Goal: Communication & Community: Answer question/provide support

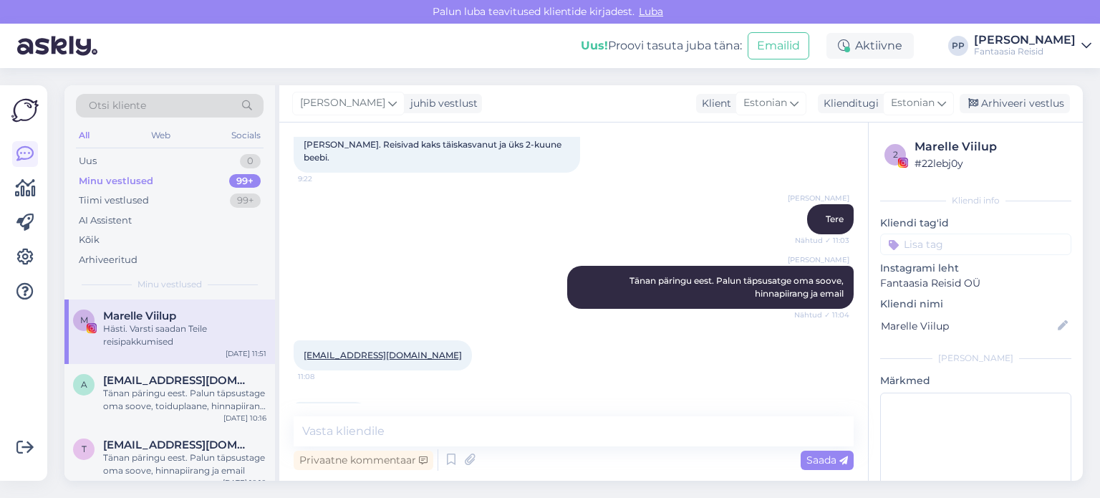
scroll to position [215, 0]
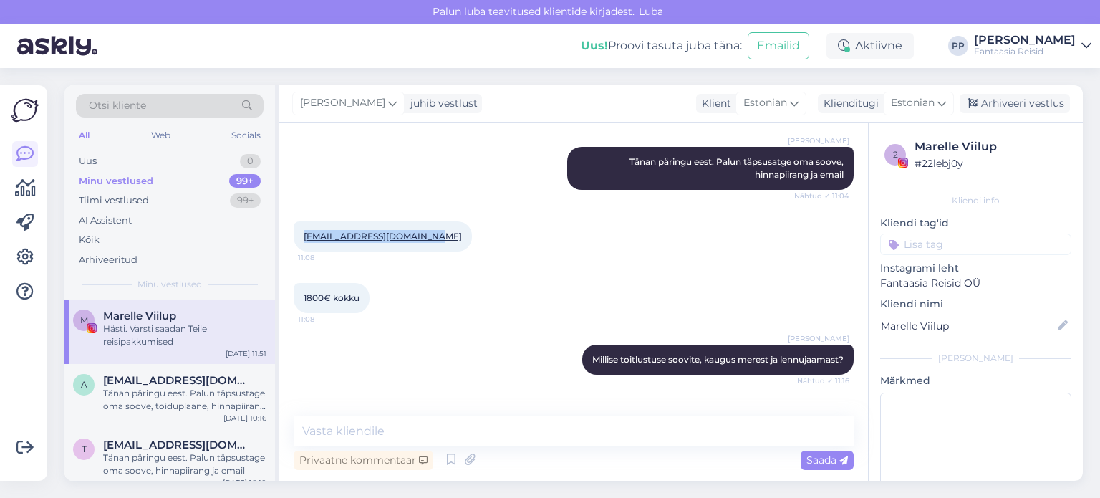
drag, startPoint x: 432, startPoint y: 217, endPoint x: 304, endPoint y: 226, distance: 128.6
click at [304, 226] on div "[EMAIL_ADDRESS][DOMAIN_NAME] 11:08" at bounding box center [383, 236] width 178 height 30
copy link "[EMAIL_ADDRESS][DOMAIN_NAME]"
click at [386, 426] on textarea at bounding box center [574, 431] width 560 height 30
type textarea "Saatsin Teile reisipakkumised"
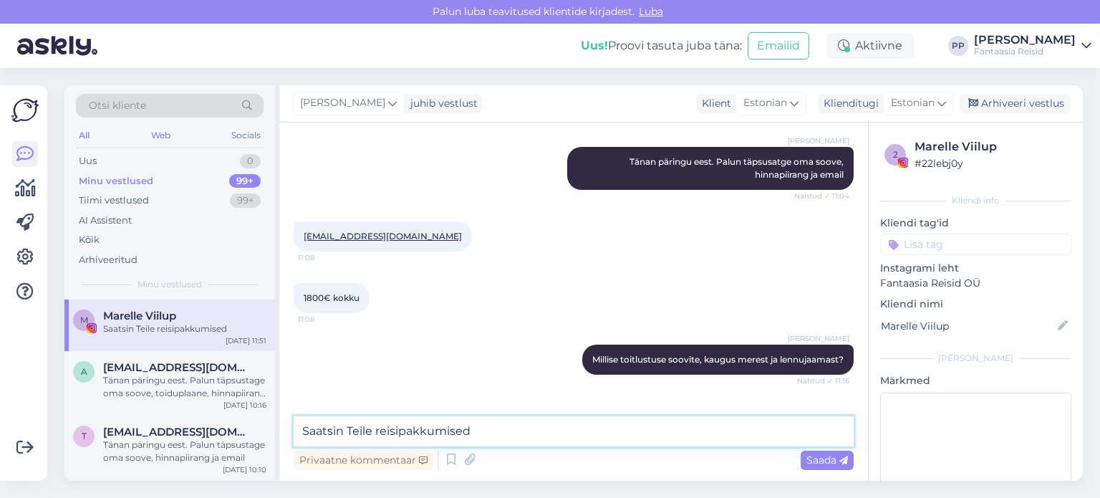
scroll to position [436, 0]
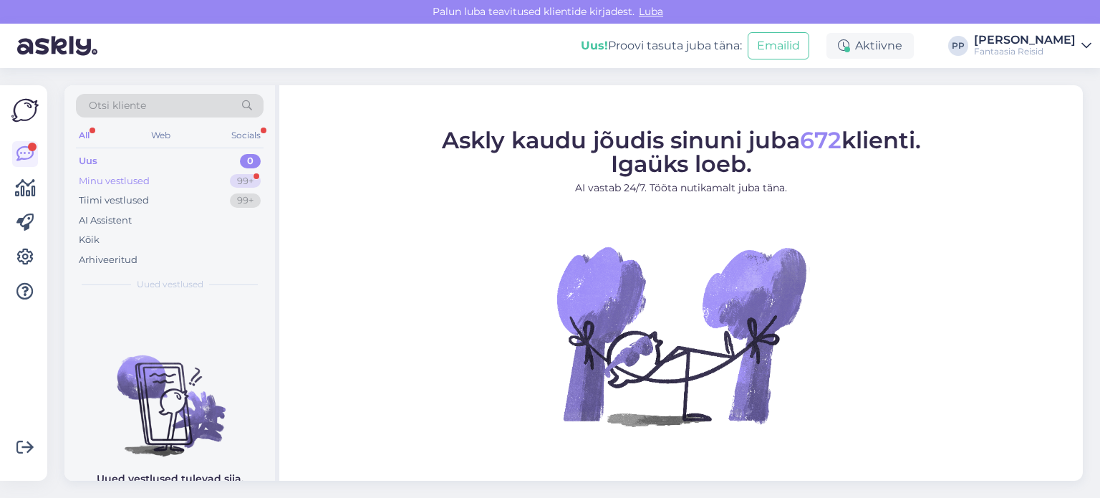
click at [168, 179] on div "Minu vestlused 99+" at bounding box center [170, 181] width 188 height 20
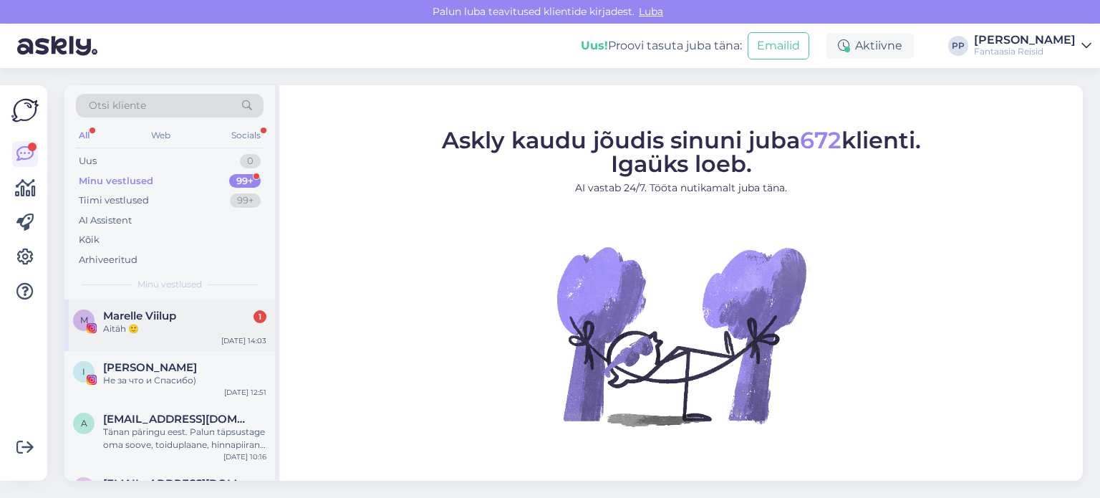
click at [171, 307] on div "M Marelle Viilup 1 Aitäh 🙂 [DATE] 14:03" at bounding box center [169, 325] width 211 height 52
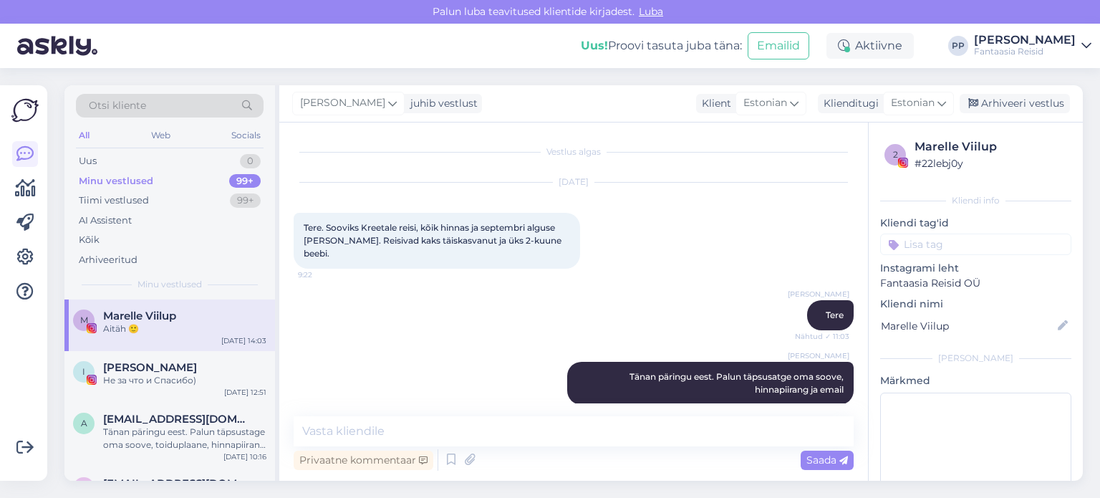
scroll to position [497, 0]
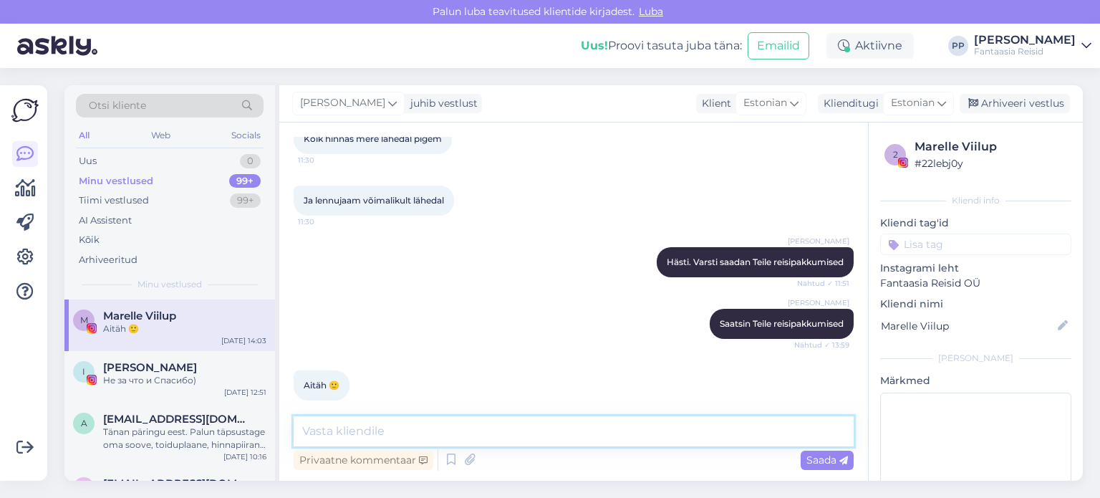
click at [392, 418] on textarea at bounding box center [574, 431] width 560 height 30
type textarea "Palun)"
